Goal: Communication & Community: Connect with others

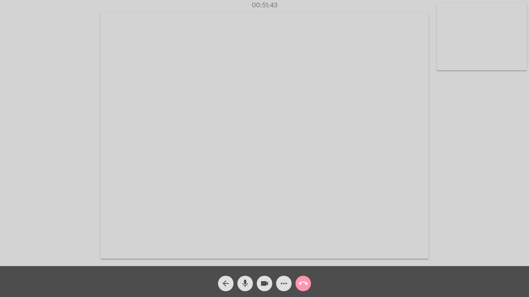
click at [34, 167] on div "Acessando Câmera e Microfone..." at bounding box center [264, 135] width 527 height 266
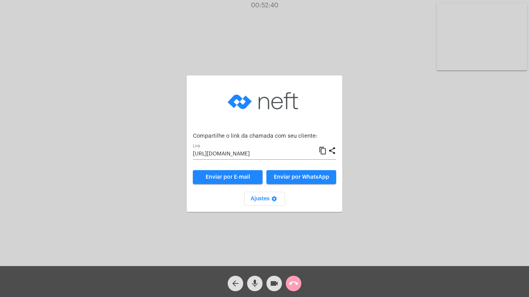
click at [293, 283] on mat-icon "call_end" at bounding box center [293, 283] width 9 height 9
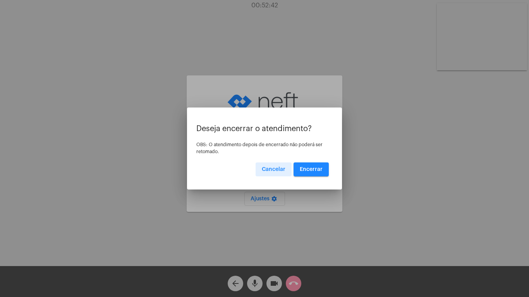
click at [308, 169] on span "Encerrar" at bounding box center [311, 169] width 23 height 5
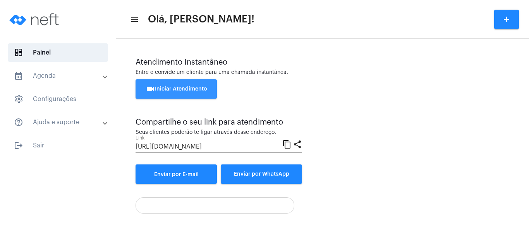
click at [165, 85] on button "videocam Iniciar Atendimento" at bounding box center [175, 88] width 81 height 19
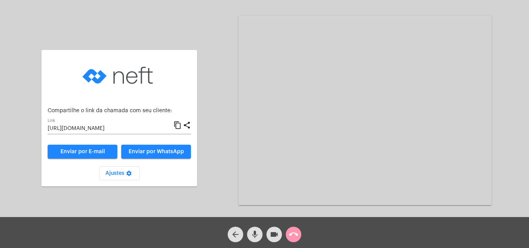
click at [177, 125] on mat-icon "content_copy" at bounding box center [177, 125] width 8 height 9
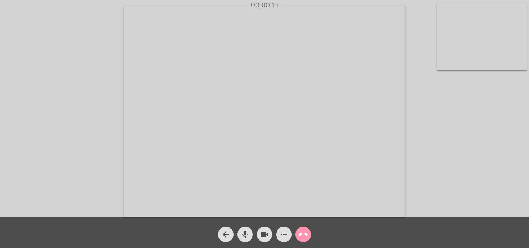
click at [450, 187] on div "Acessando Câmera e Microfone..." at bounding box center [264, 110] width 527 height 217
